Goal: Task Accomplishment & Management: Use online tool/utility

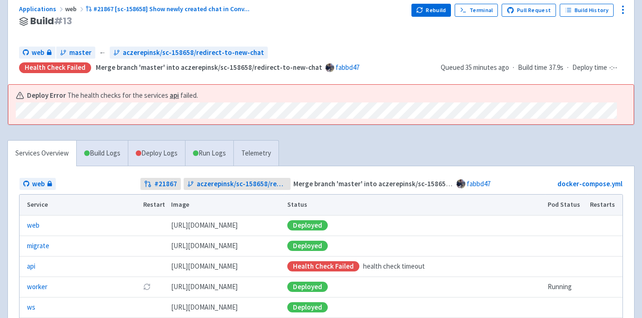
scroll to position [123, 0]
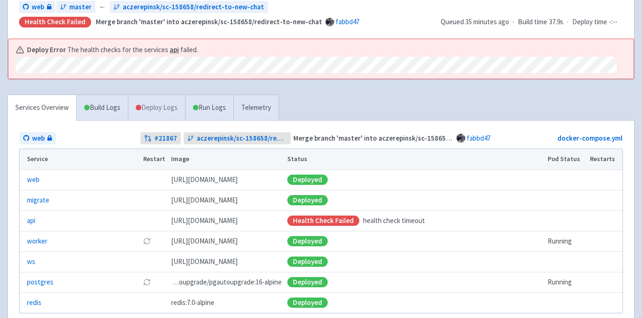
click at [151, 108] on link "Deploy Logs" at bounding box center [156, 108] width 57 height 26
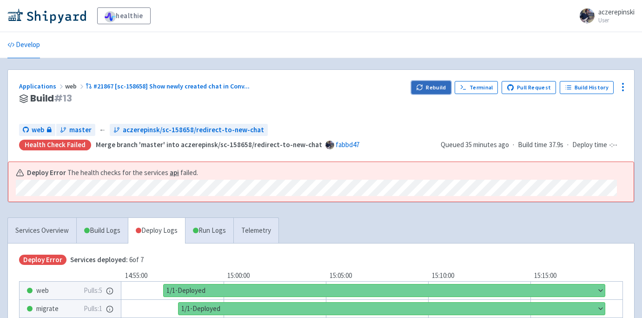
click at [434, 86] on button "Rebuild" at bounding box center [431, 87] width 40 height 13
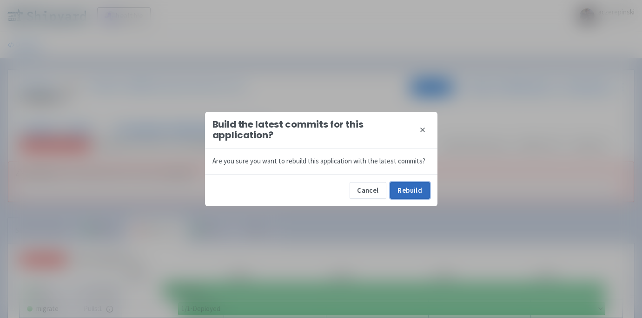
click at [418, 192] on button "Rebuild" at bounding box center [410, 190] width 40 height 17
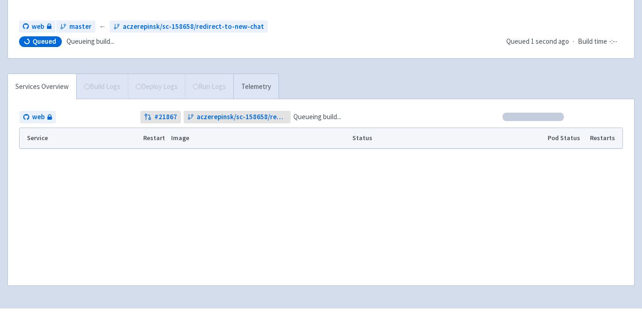
scroll to position [122, 0]
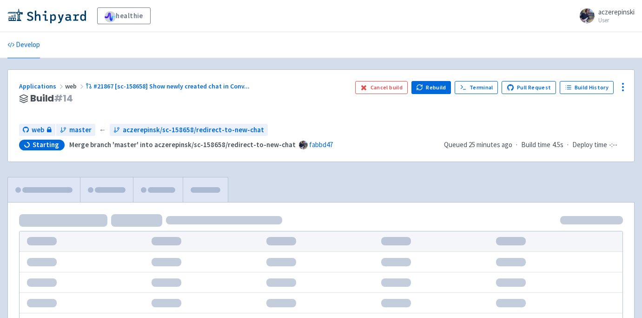
scroll to position [122, 0]
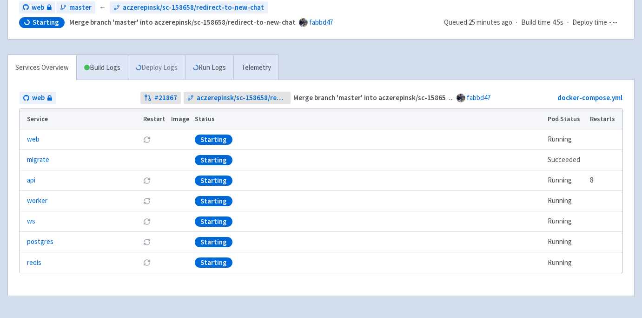
click at [153, 67] on link "Deploy Logs" at bounding box center [156, 68] width 57 height 26
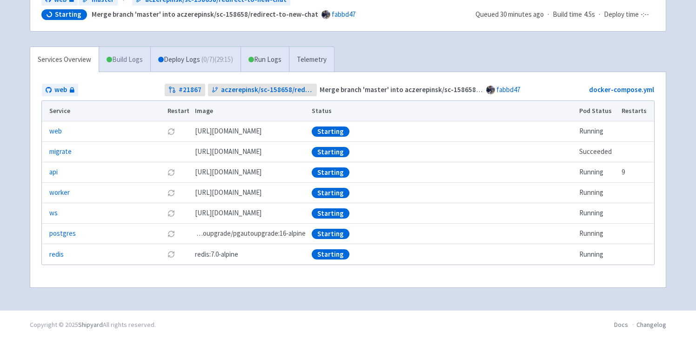
click at [135, 65] on link "Build Logs" at bounding box center [124, 60] width 51 height 26
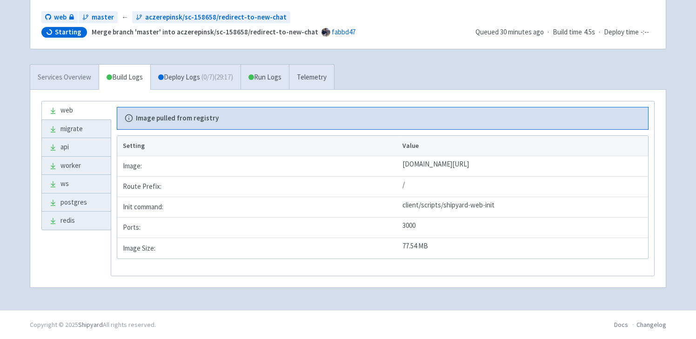
click at [80, 77] on link "Services Overview" at bounding box center [64, 78] width 68 height 26
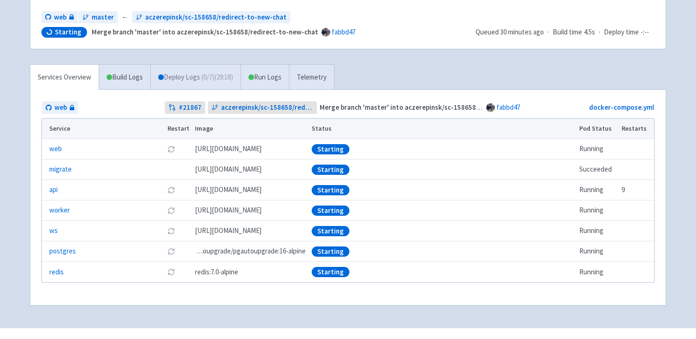
click at [212, 81] on span "( 0 / 7 ) (29:18)" at bounding box center [217, 77] width 32 height 11
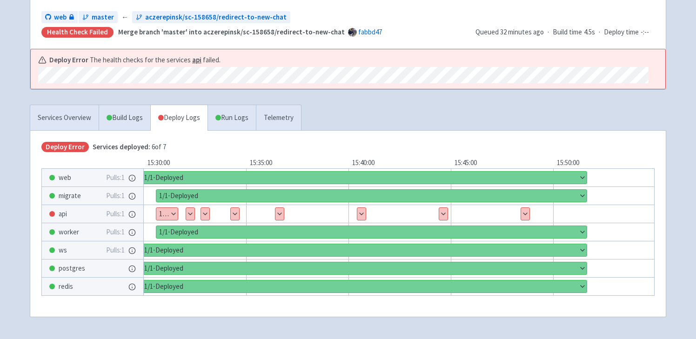
scroll to position [142, 0]
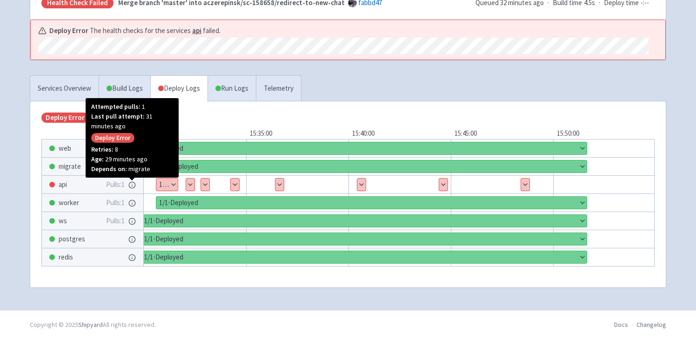
click at [133, 188] on icon at bounding box center [131, 184] width 7 height 7
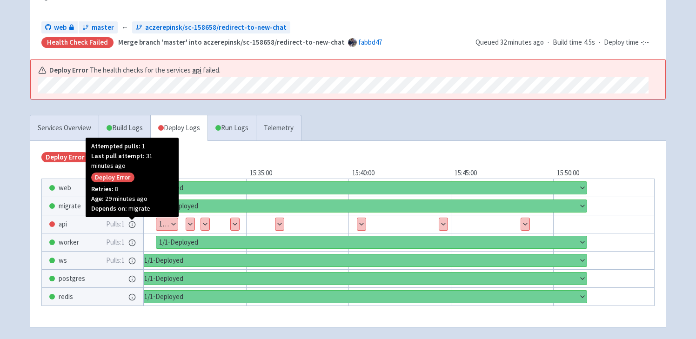
scroll to position [96, 0]
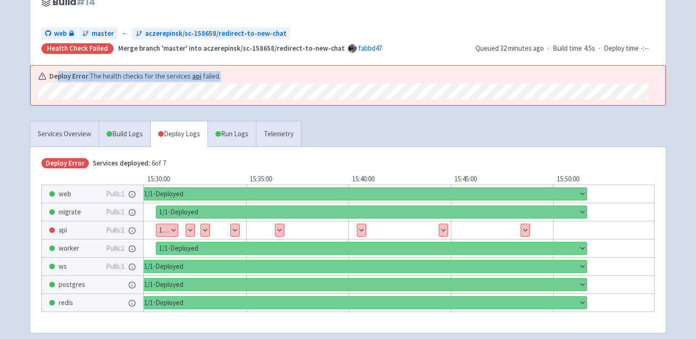
drag, startPoint x: 231, startPoint y: 77, endPoint x: 59, endPoint y: 79, distance: 172.0
click at [59, 79] on div "Deploy Error The health checks for the services api failed." at bounding box center [343, 76] width 610 height 11
click at [50, 75] on div "Deploy Error The health checks for the services api failed." at bounding box center [343, 85] width 610 height 29
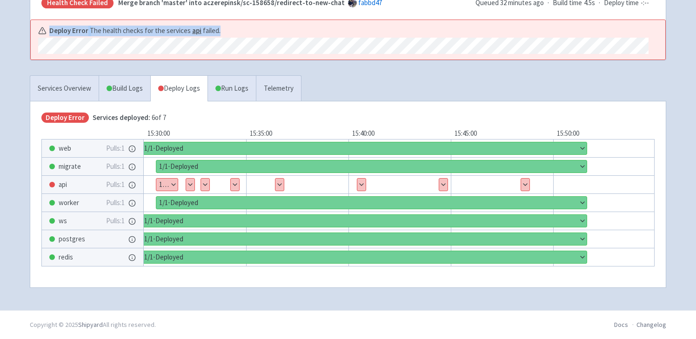
click at [174, 185] on button "Show details" at bounding box center [166, 185] width 21 height 12
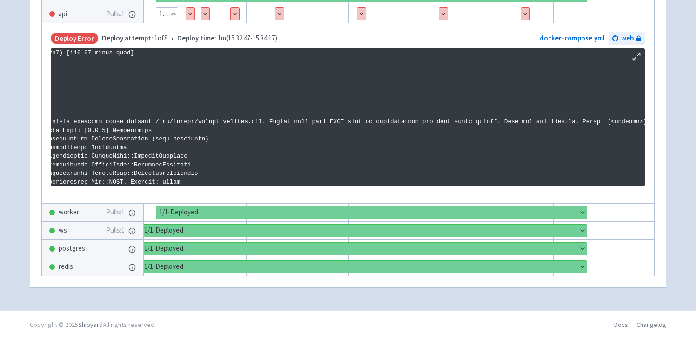
scroll to position [1292, 0]
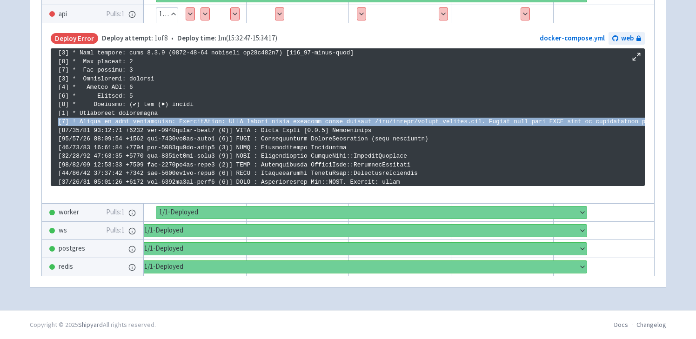
copy p "[1] ! Unable to load application: RuntimeError: YAML syntax error occurred whil…"
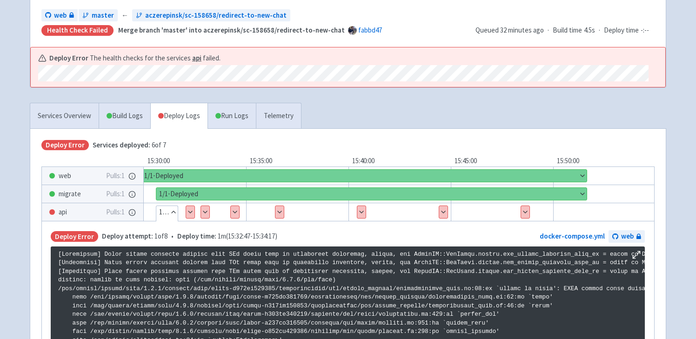
scroll to position [195, 0]
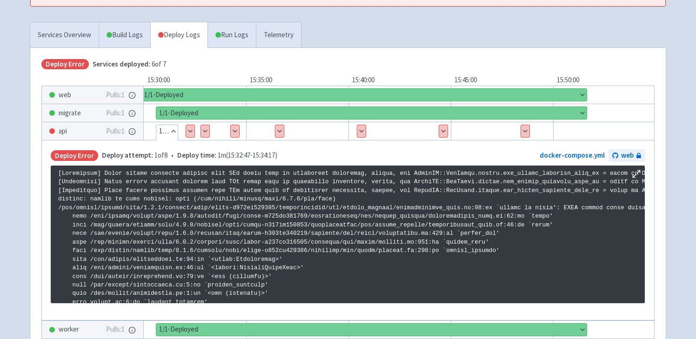
click at [173, 132] on button "Hide details" at bounding box center [166, 131] width 21 height 12
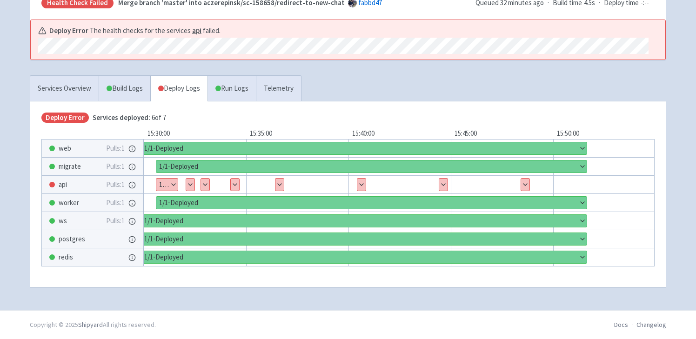
click at [281, 180] on button "Show details" at bounding box center [279, 185] width 8 height 12
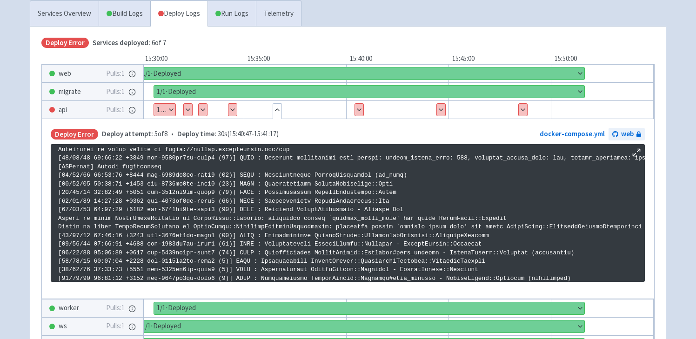
scroll to position [0, 0]
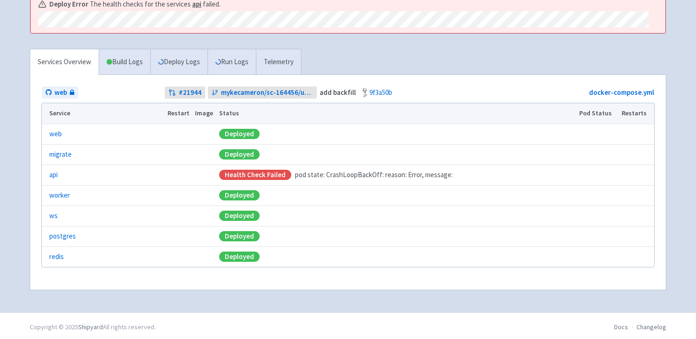
scroll to position [171, 0]
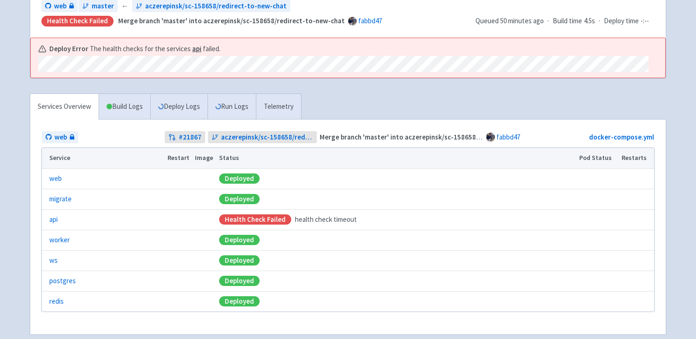
scroll to position [171, 0]
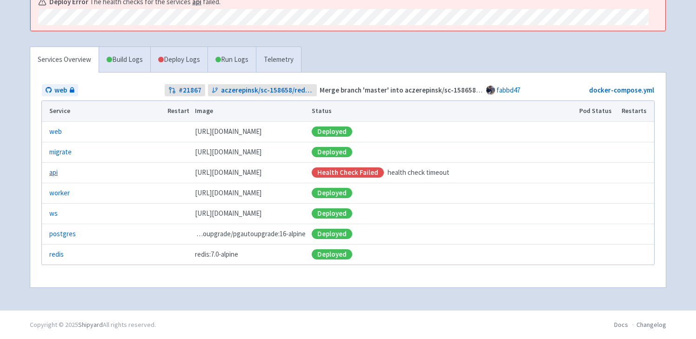
click at [52, 172] on link "api" at bounding box center [53, 172] width 8 height 11
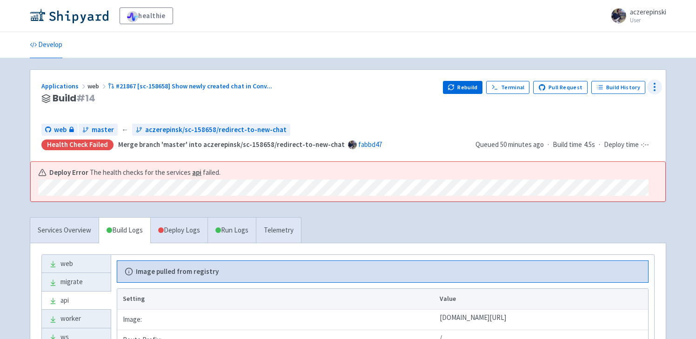
click at [647, 87] on div at bounding box center [654, 87] width 15 height 15
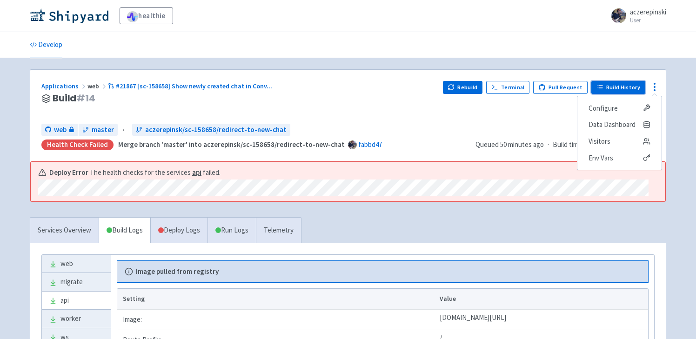
click at [634, 87] on link "Build History" at bounding box center [618, 87] width 54 height 13
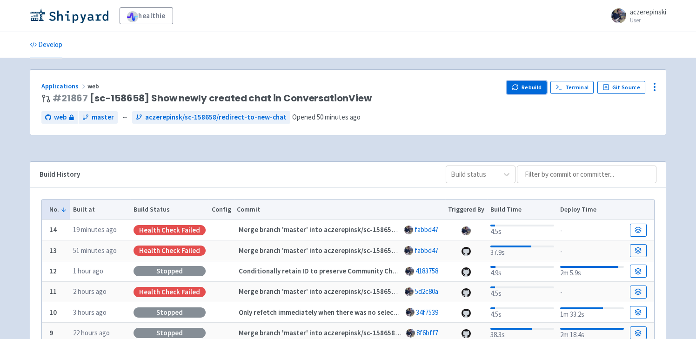
click at [532, 91] on button "Rebuild" at bounding box center [526, 87] width 40 height 13
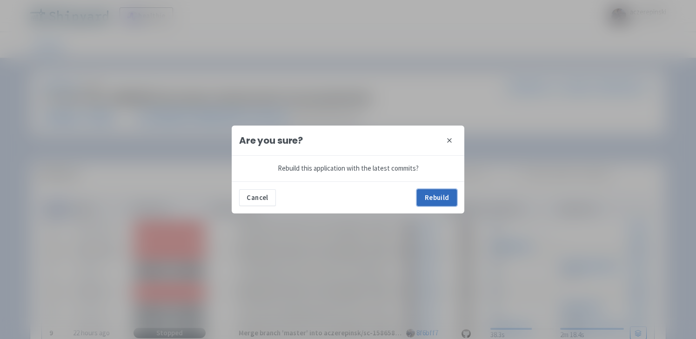
click at [444, 199] on button "Rebuild" at bounding box center [437, 197] width 40 height 17
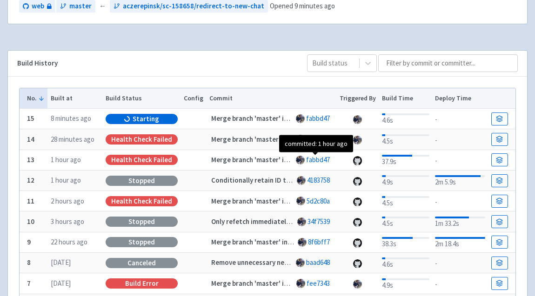
scroll to position [124, 0]
